Goal: Information Seeking & Learning: Learn about a topic

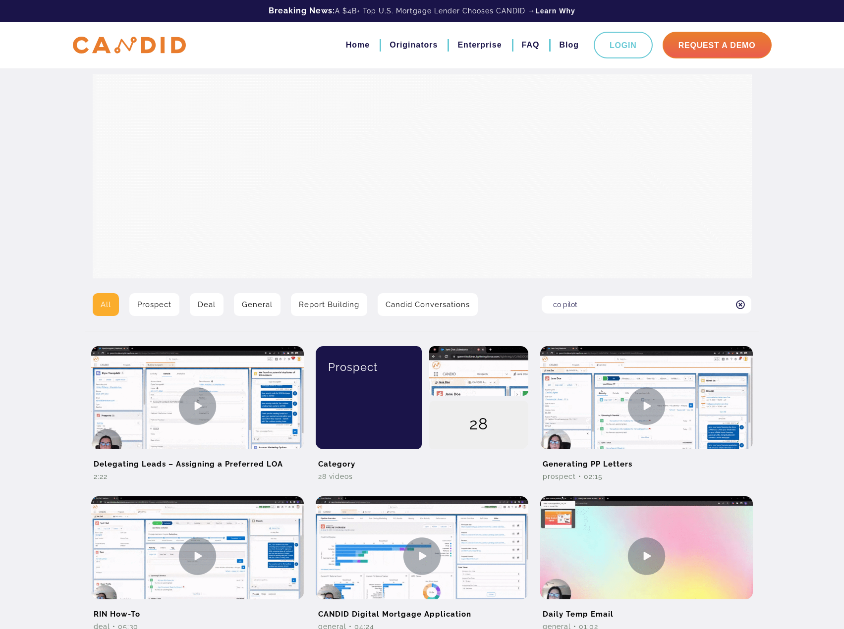
type input "co pilot"
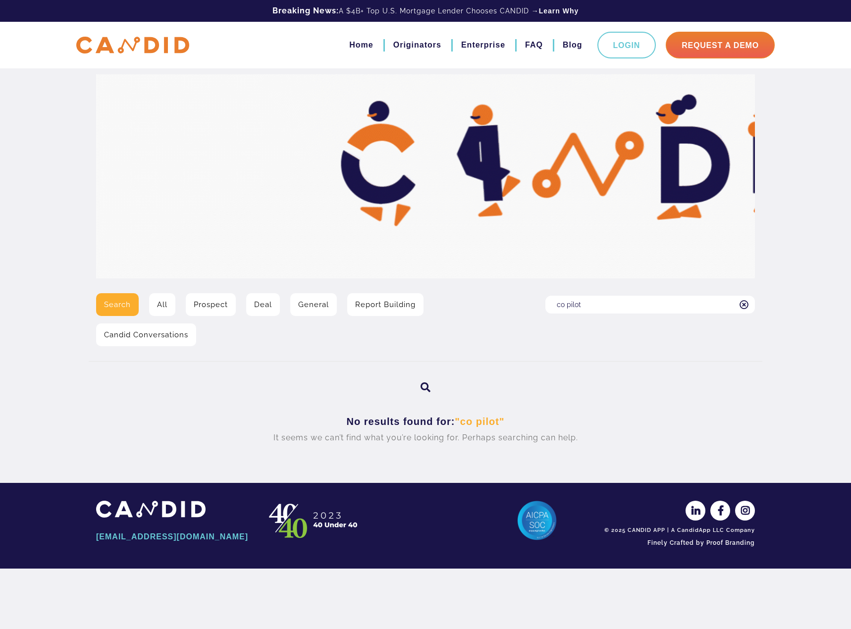
click at [602, 313] on input "co pilot" at bounding box center [651, 305] width 210 height 18
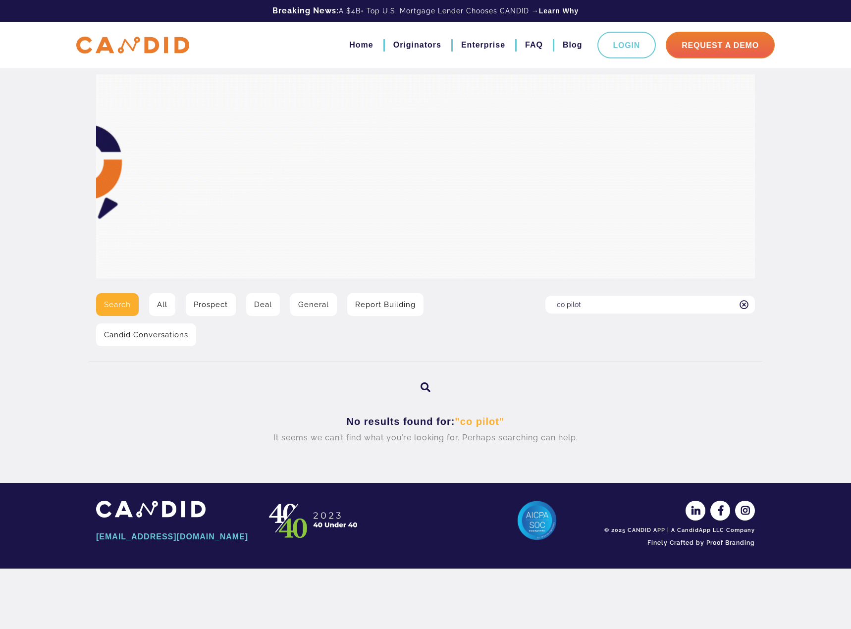
click at [598, 304] on input "co pilot" at bounding box center [651, 305] width 210 height 18
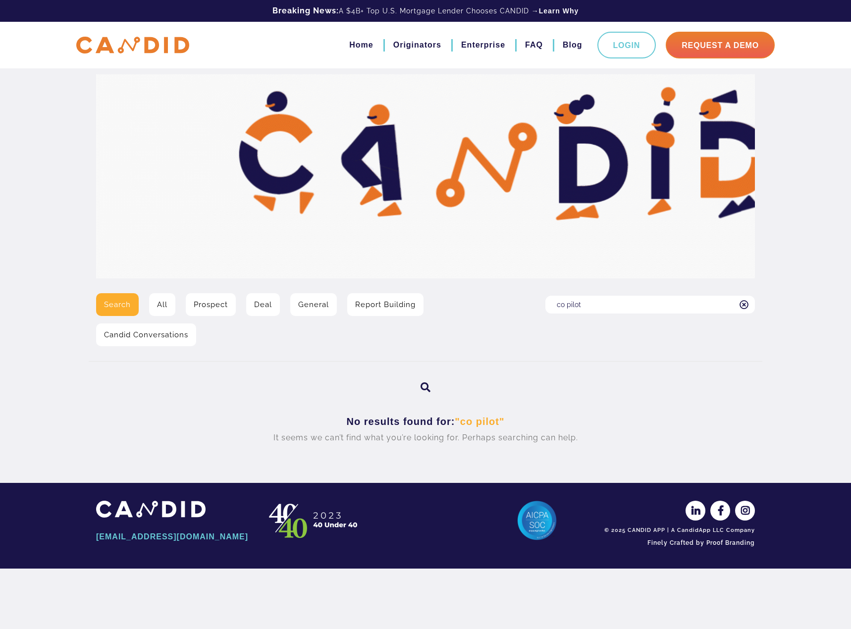
drag, startPoint x: 597, startPoint y: 306, endPoint x: 509, endPoint y: 306, distance: 87.7
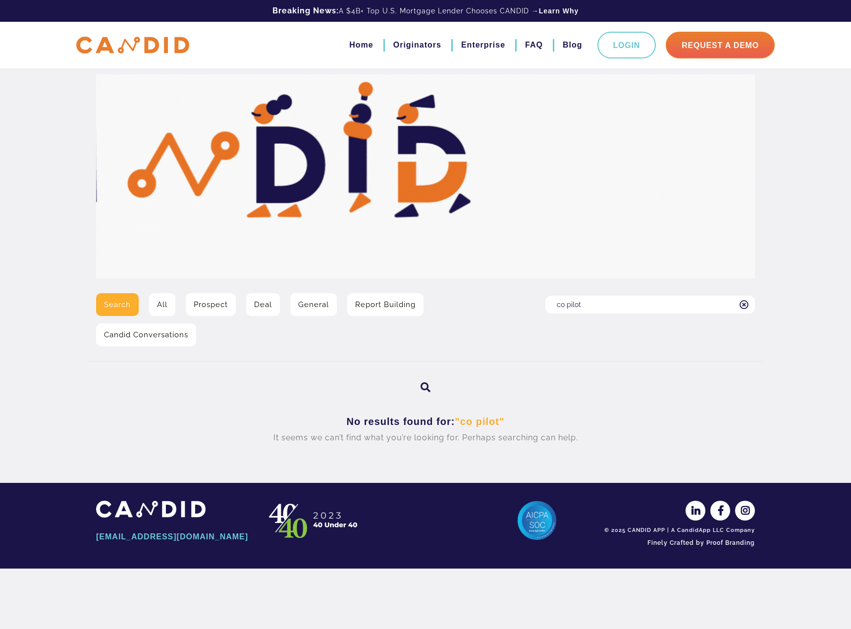
click at [509, 306] on div "Search All Prospect Deal General Report Building Candid Conversations Search fo…" at bounding box center [426, 323] width 674 height 60
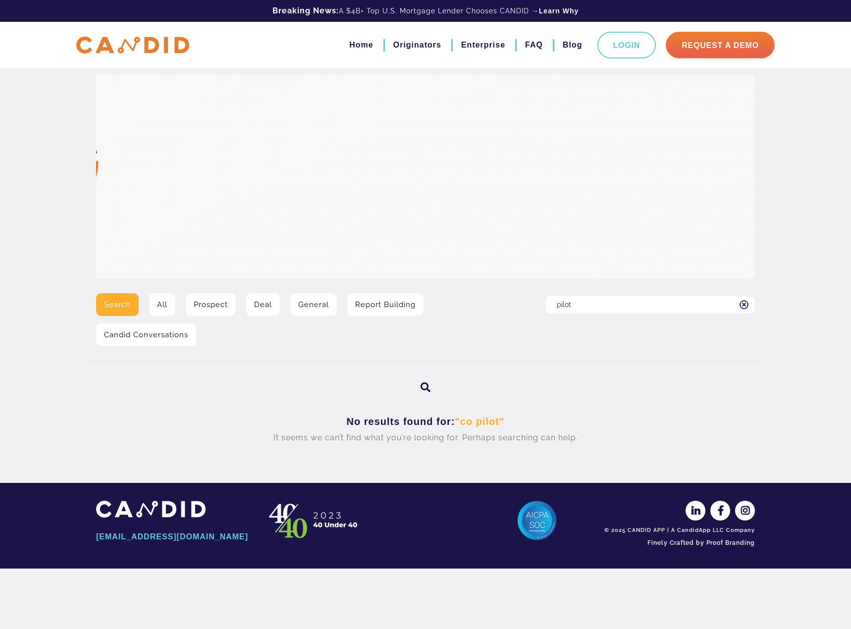
type input "pilot"
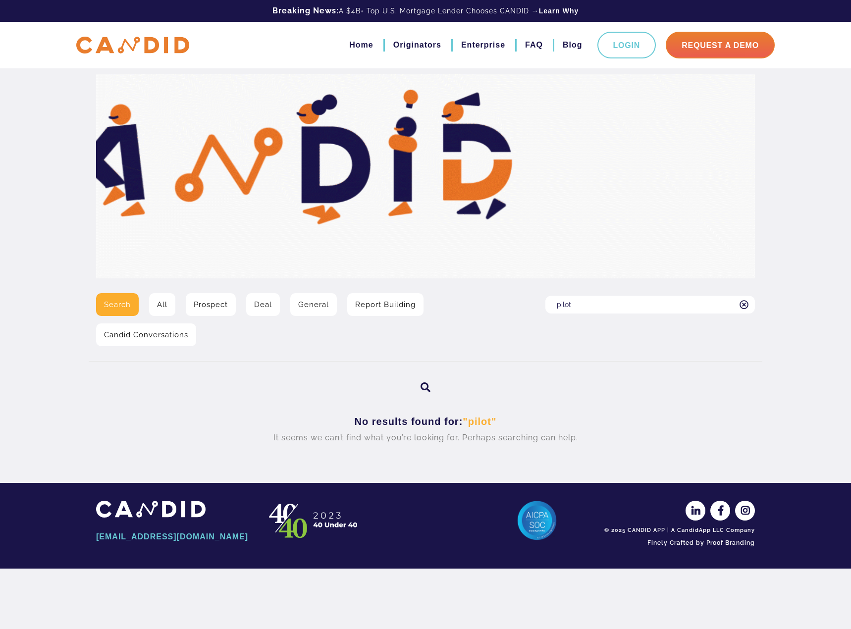
click at [214, 304] on link "Prospect" at bounding box center [211, 304] width 50 height 23
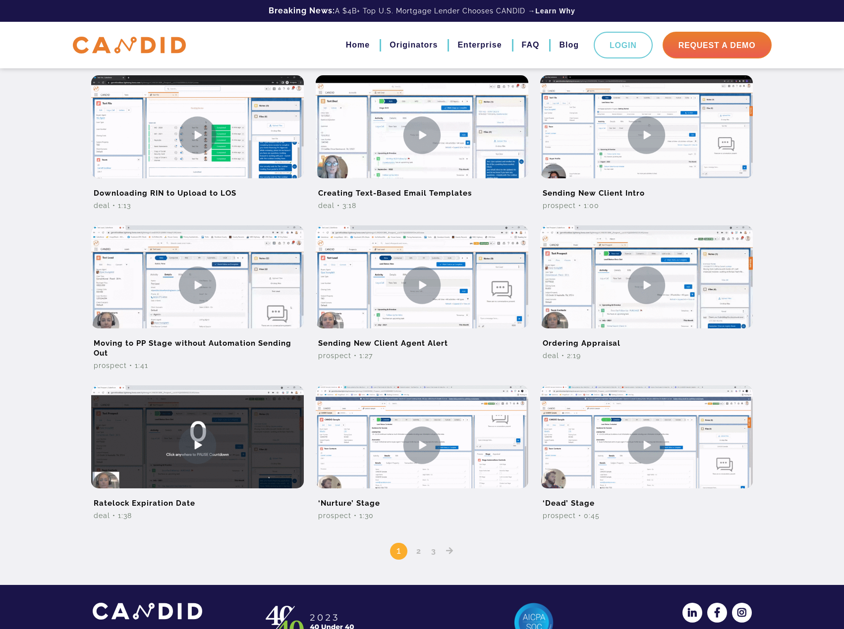
scroll to position [463, 0]
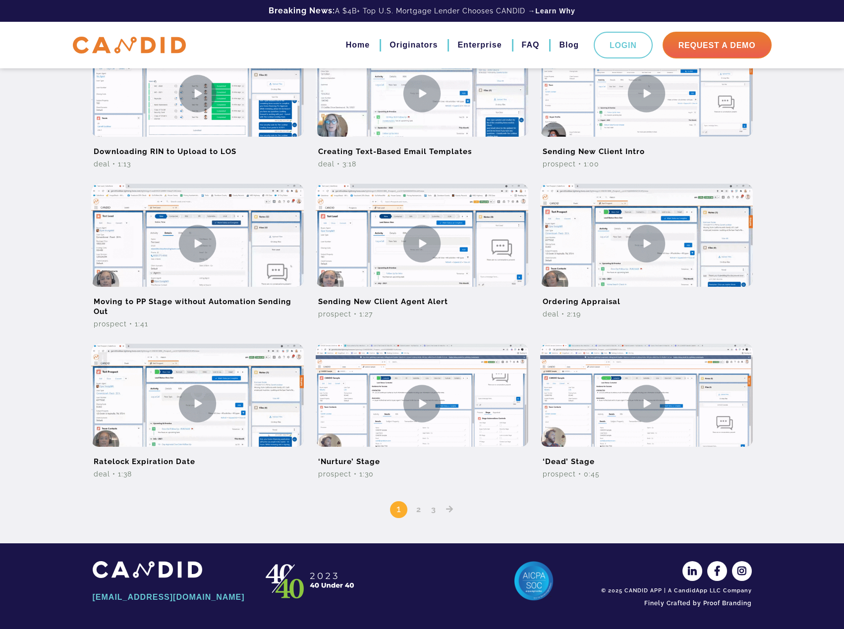
click at [419, 512] on link "2" at bounding box center [419, 509] width 12 height 9
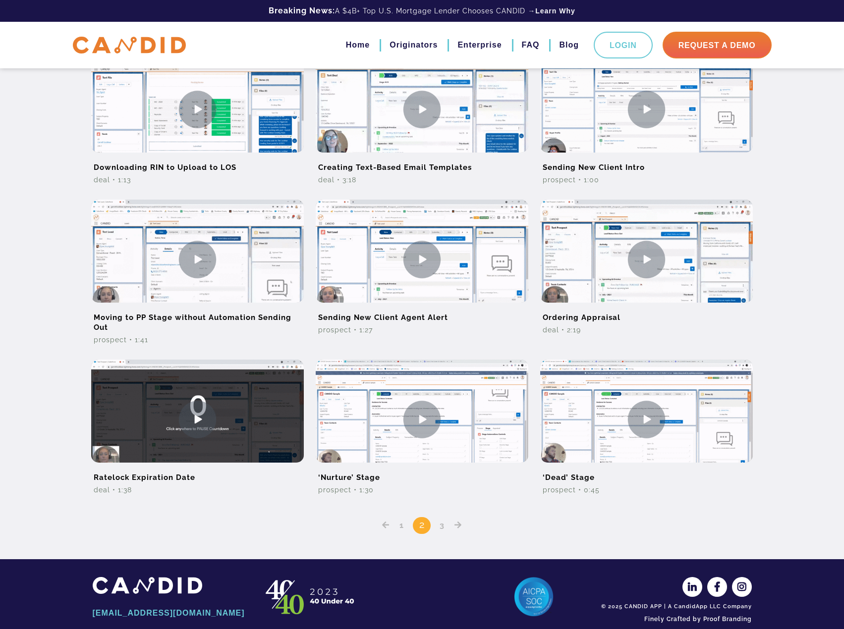
scroll to position [463, 0]
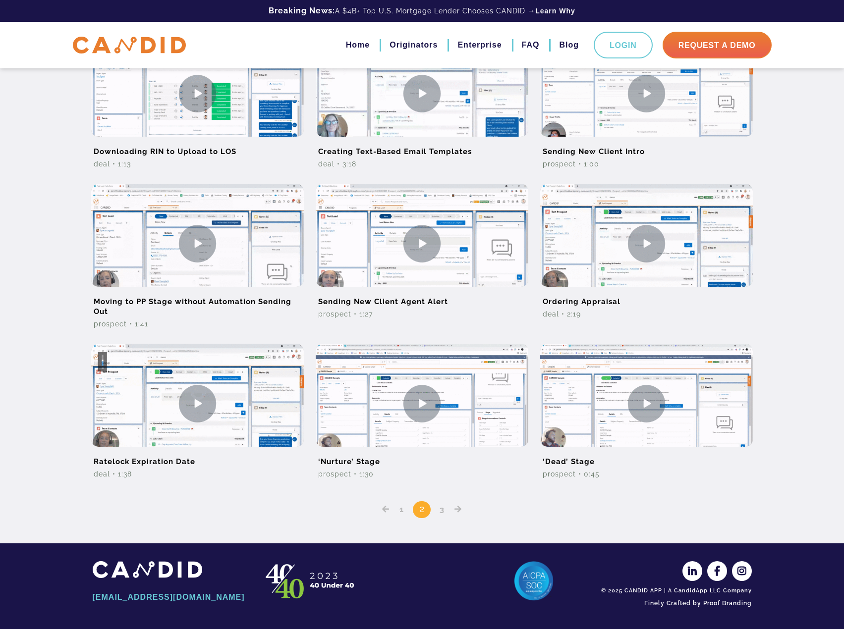
click at [440, 511] on link "3" at bounding box center [442, 509] width 12 height 9
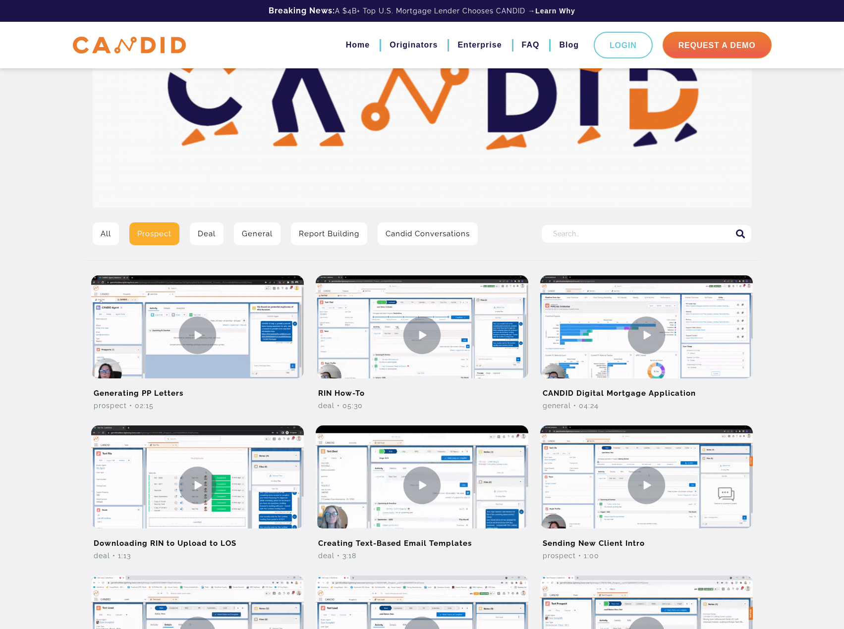
scroll to position [99, 0]
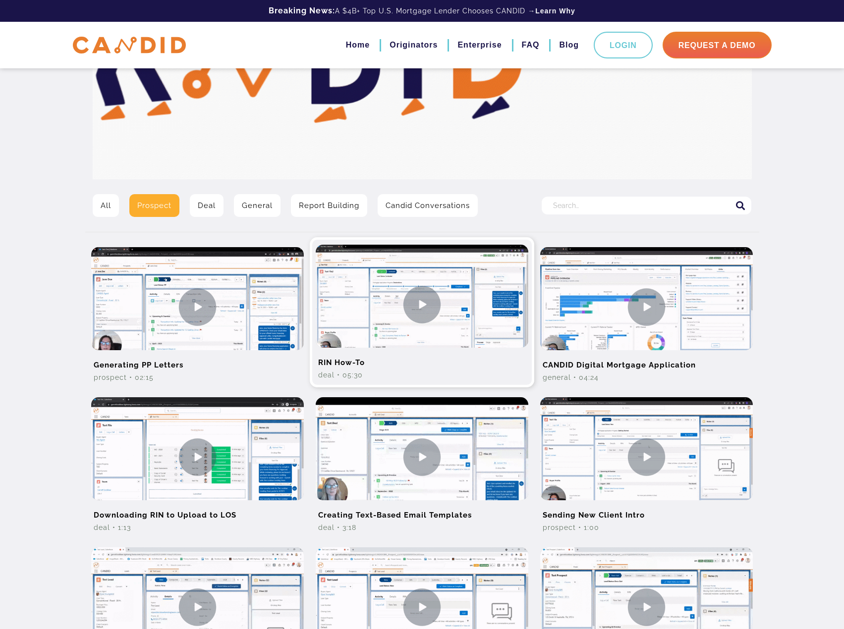
click at [371, 303] on img at bounding box center [422, 304] width 213 height 119
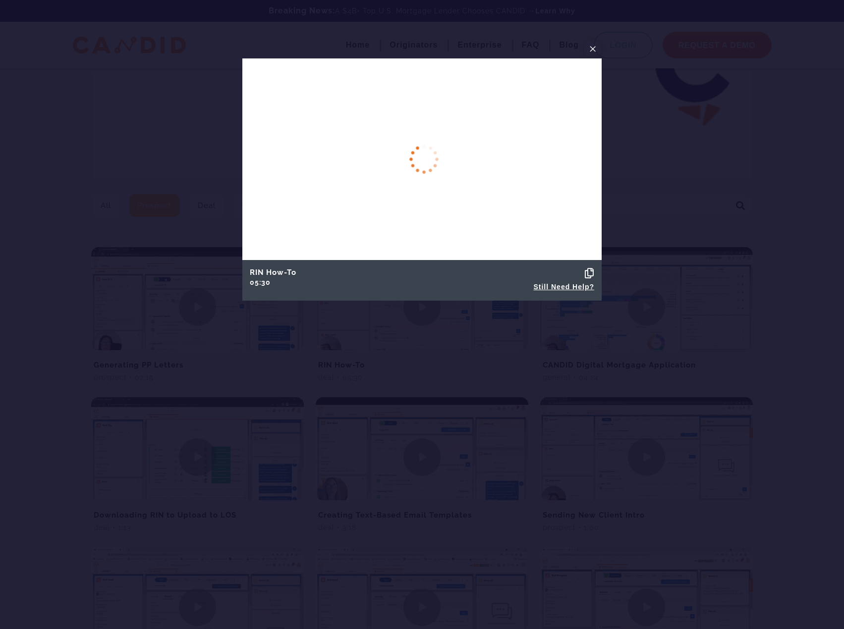
click at [596, 50] on span "×" at bounding box center [593, 48] width 8 height 15
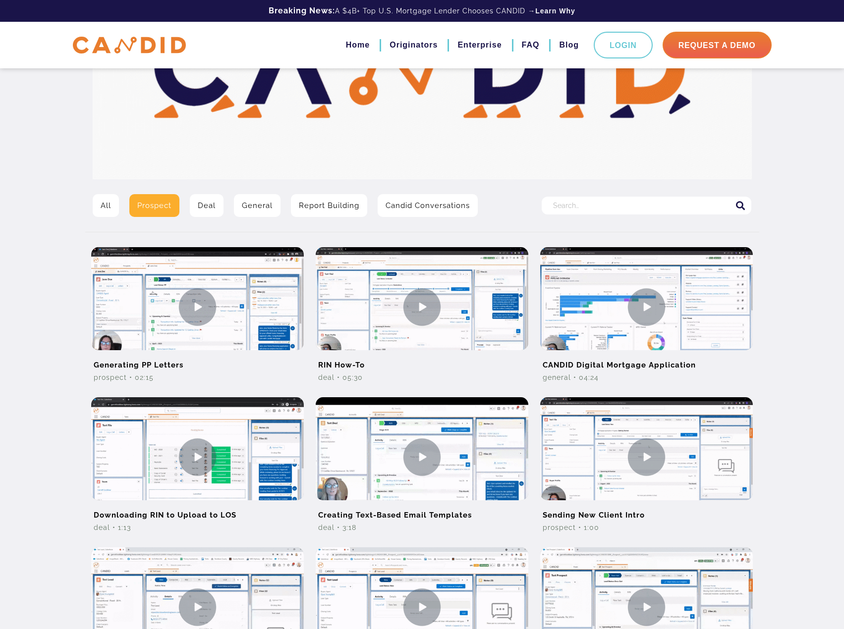
click at [264, 205] on link "General" at bounding box center [257, 205] width 47 height 23
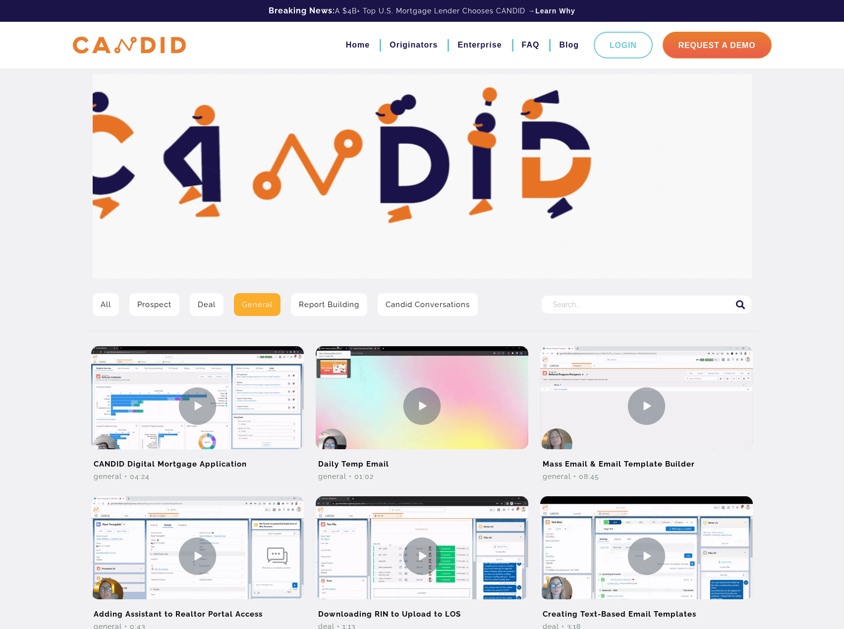
click at [107, 309] on link "All" at bounding box center [106, 304] width 26 height 23
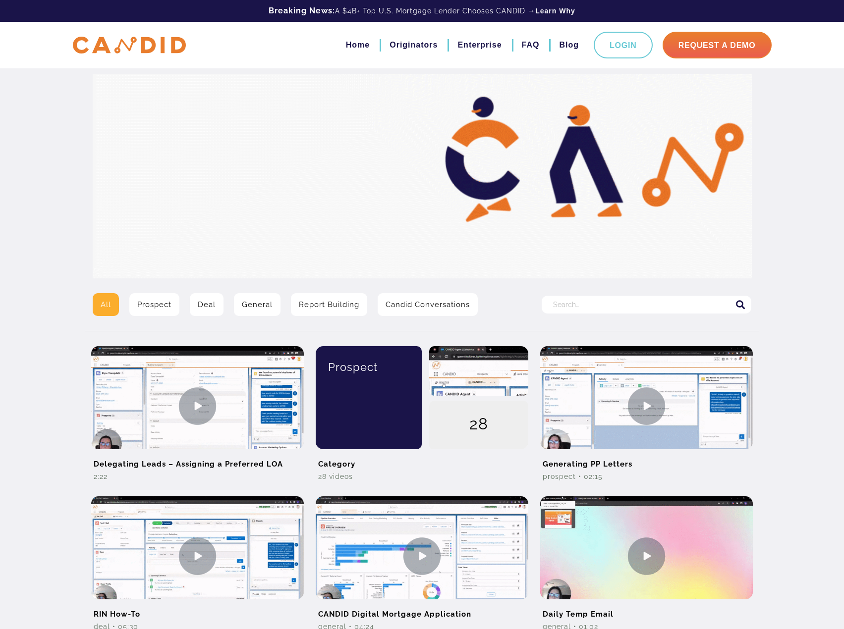
click at [105, 305] on link "All" at bounding box center [106, 304] width 26 height 23
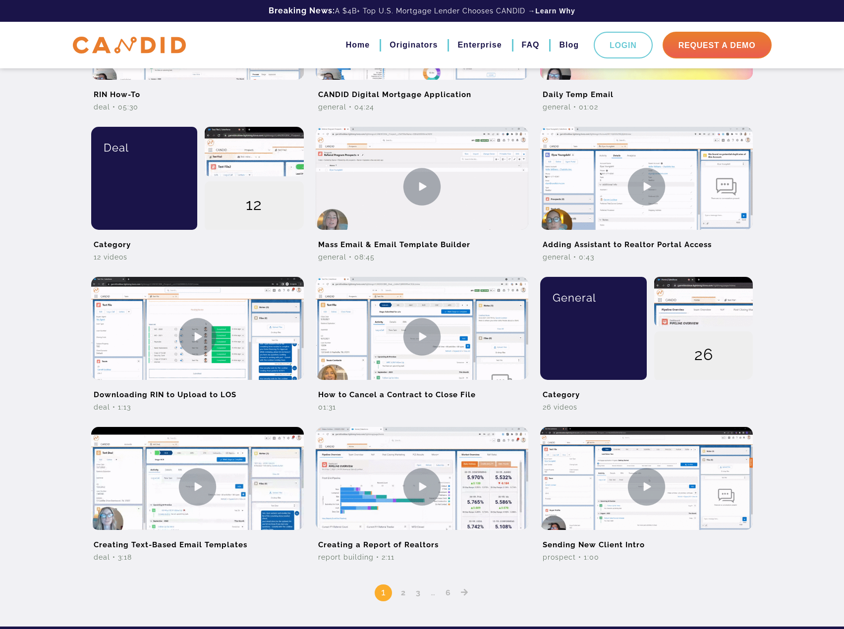
scroll to position [603, 0]
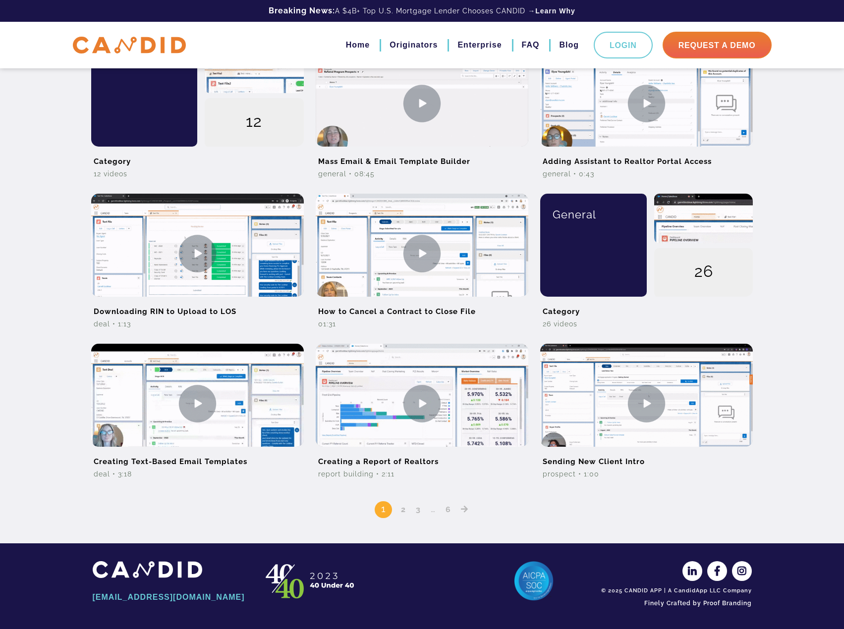
click at [404, 511] on link "2" at bounding box center [403, 509] width 12 height 9
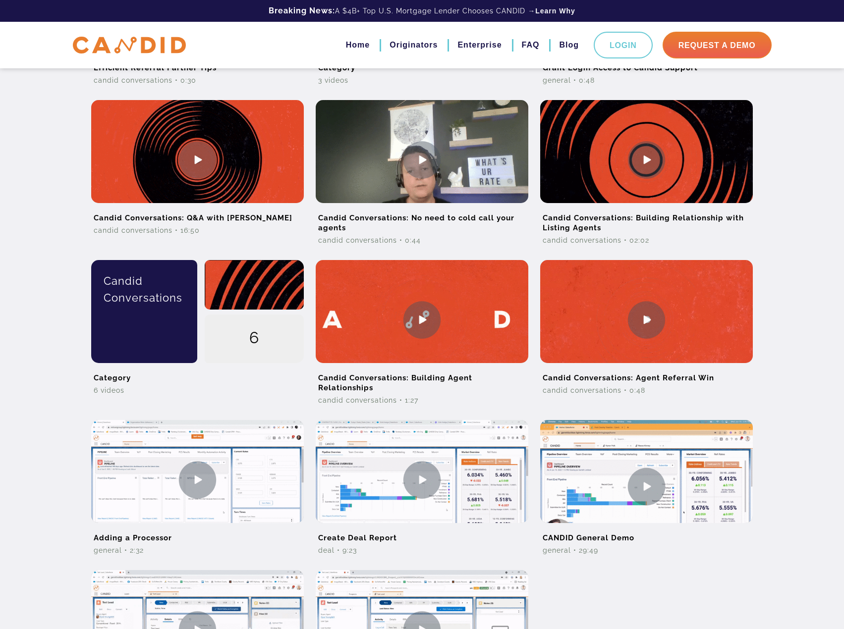
scroll to position [633, 0]
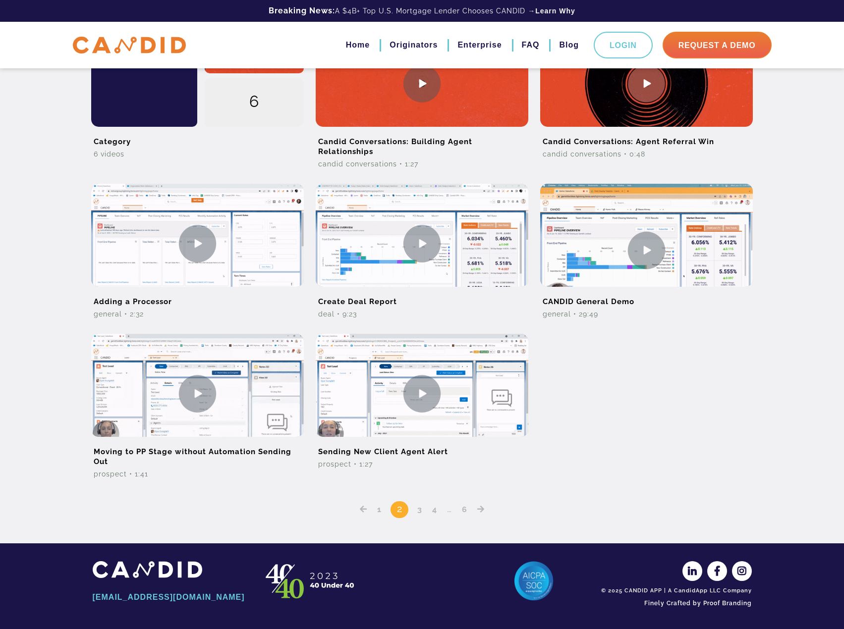
click at [420, 507] on link "3" at bounding box center [420, 509] width 12 height 9
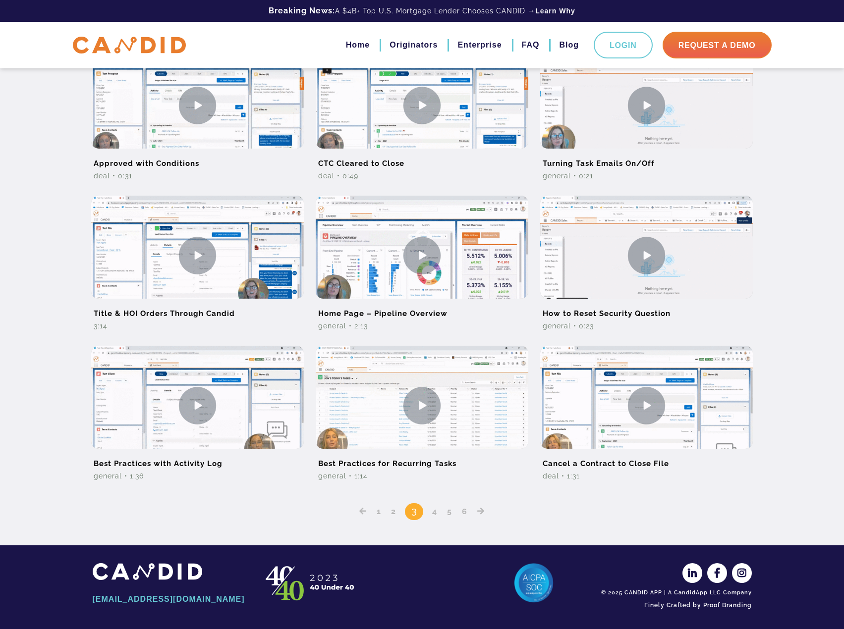
scroll to position [453, 0]
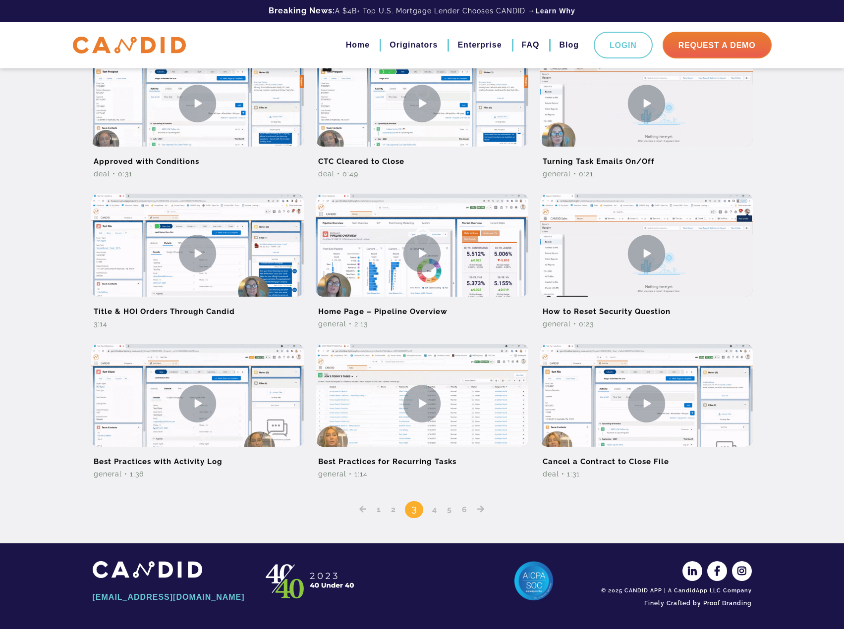
click at [435, 511] on link "4" at bounding box center [435, 509] width 12 height 9
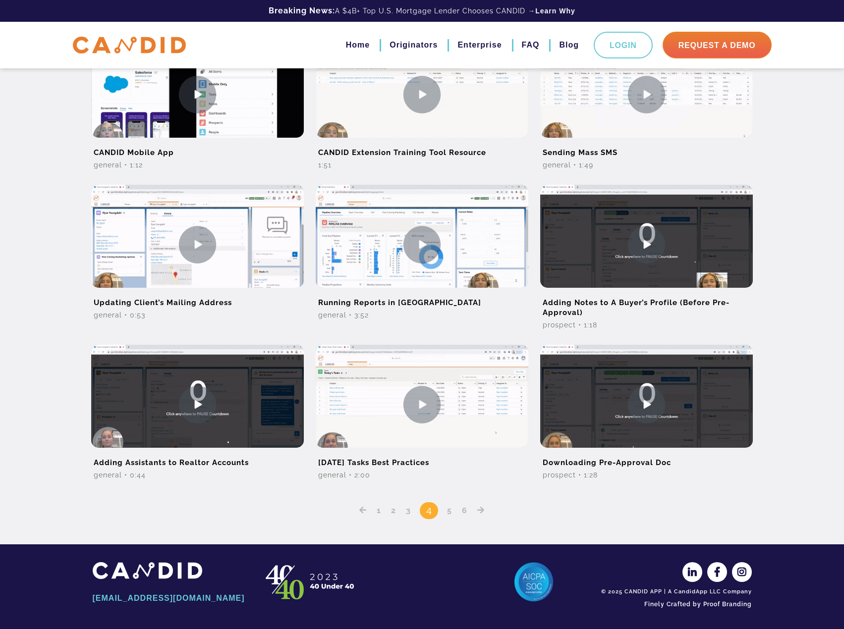
scroll to position [463, 0]
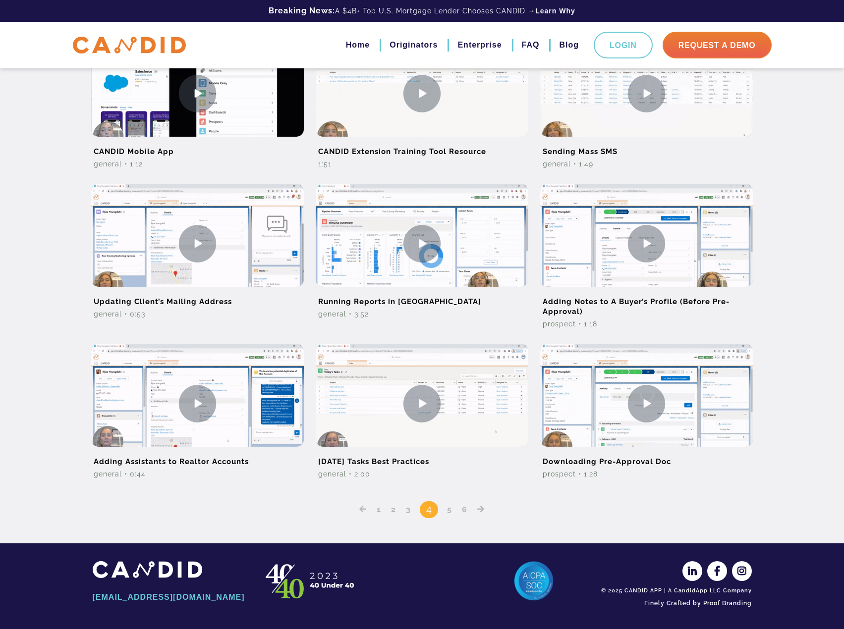
click at [450, 512] on link "5" at bounding box center [450, 509] width 12 height 9
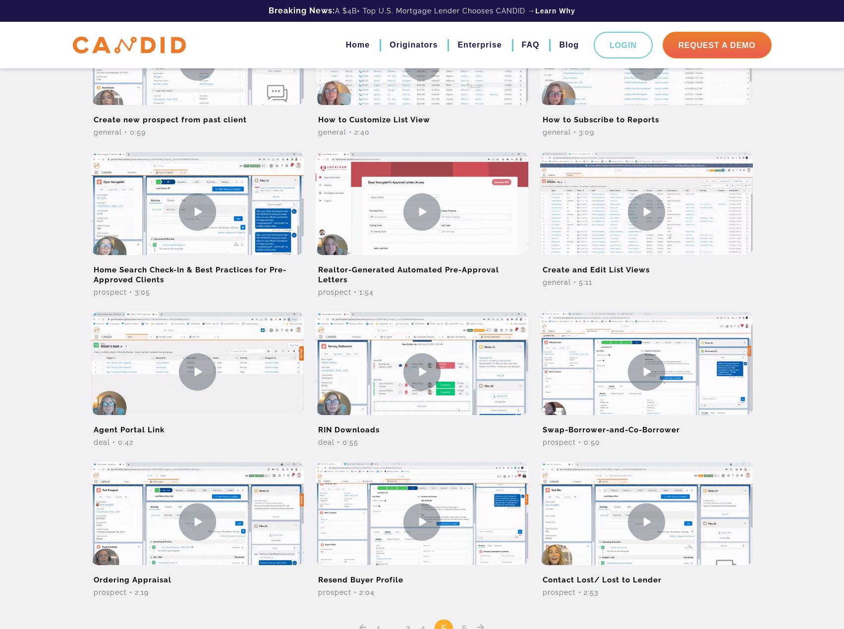
scroll to position [446, 0]
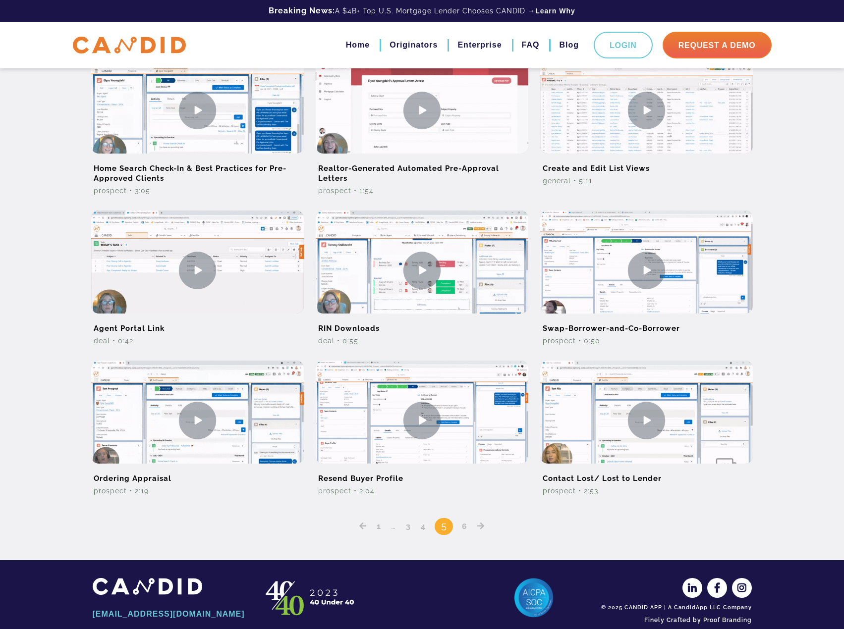
click at [463, 526] on link "6" at bounding box center [464, 526] width 12 height 9
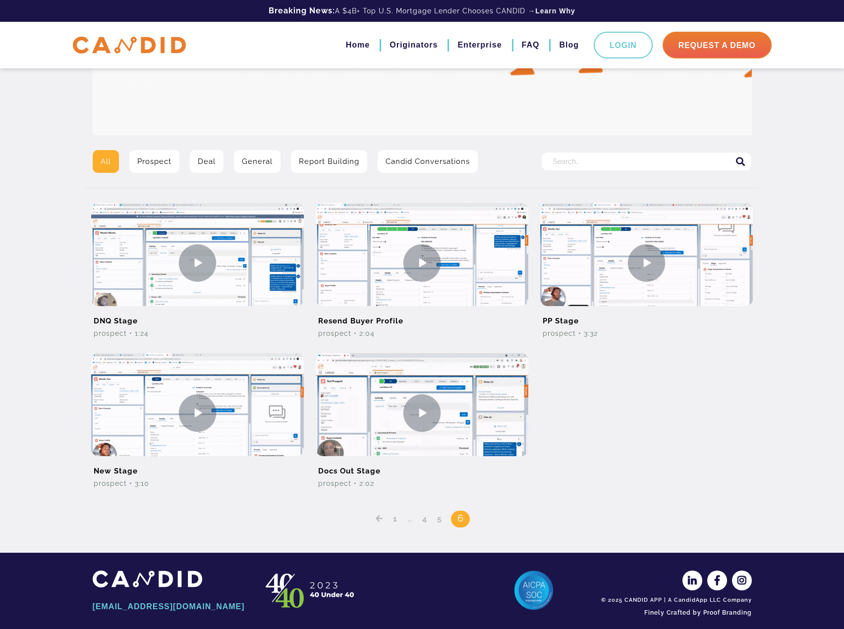
scroll to position [153, 0]
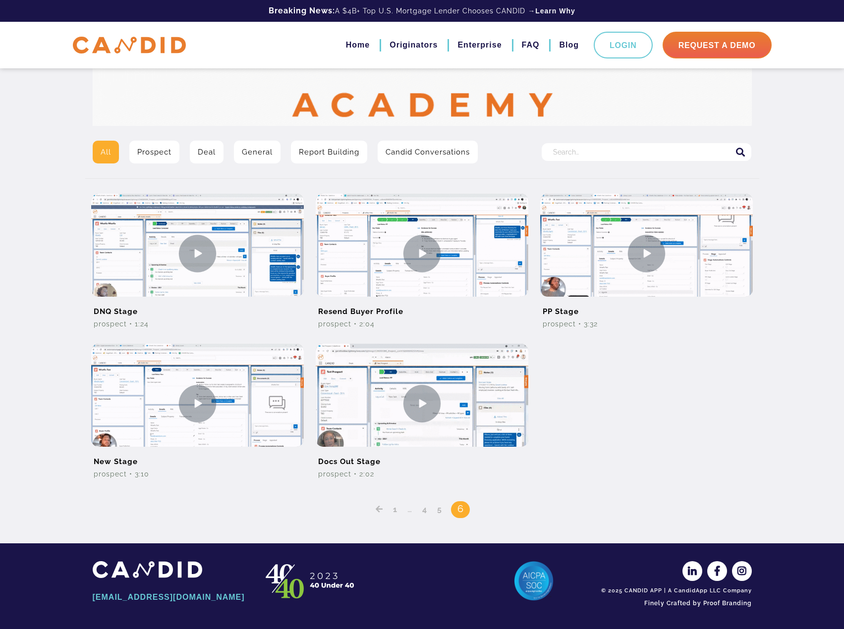
click at [438, 513] on link "5" at bounding box center [440, 509] width 12 height 9
